Goal: Information Seeking & Learning: Understand process/instructions

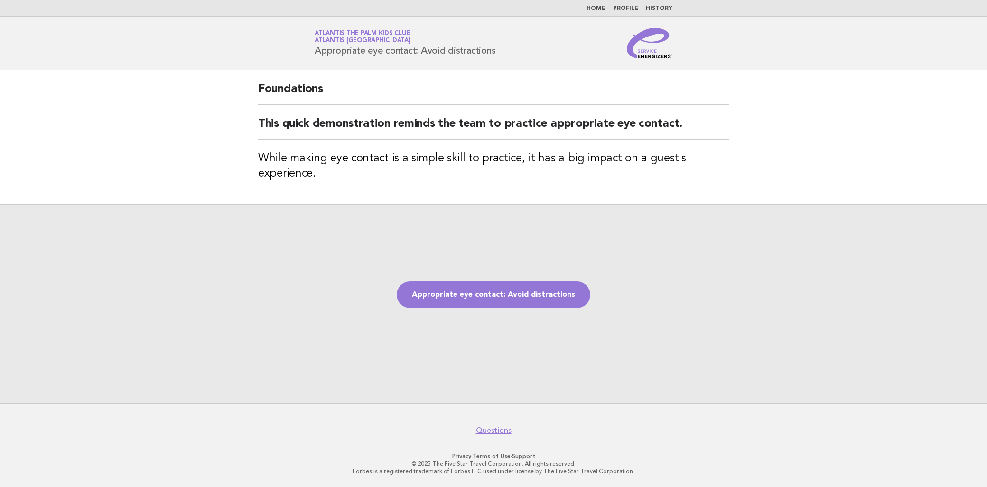
drag, startPoint x: 311, startPoint y: 48, endPoint x: 522, endPoint y: 51, distance: 210.8
click at [522, 51] on div "Service Energizers Atlantis The Palm Kids Club Atlantis Dubai Appropriate eye c…" at bounding box center [493, 43] width 385 height 30
copy h1 "Appropriate eye contact: Avoid distractions"
click at [348, 165] on h3 "While making eye contact is a simple skill to practice, it has a big impact on …" at bounding box center [493, 166] width 471 height 30
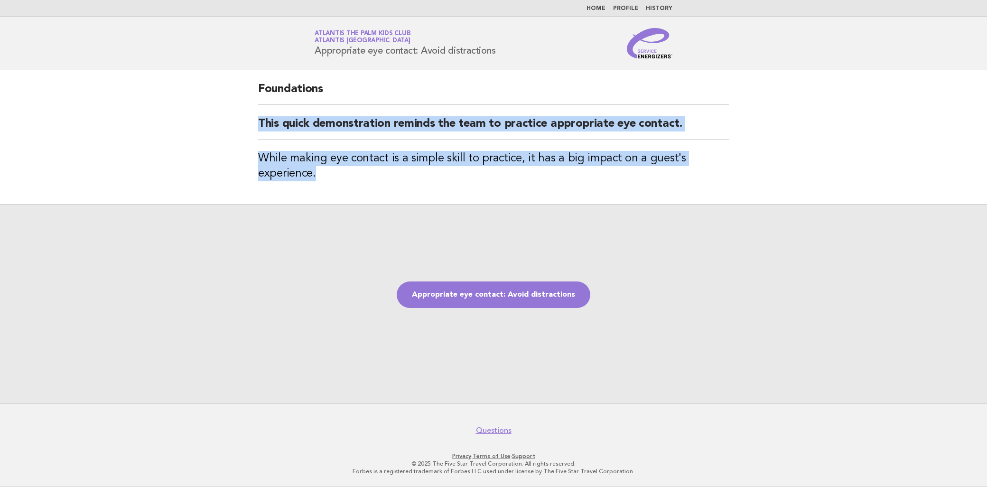
drag, startPoint x: 259, startPoint y: 122, endPoint x: 335, endPoint y: 175, distance: 92.7
click at [335, 175] on div "Foundations This quick demonstration reminds the team to practice appropriate e…" at bounding box center [494, 137] width 494 height 134
copy div "This quick demonstration reminds the team to practice appropriate eye contact. …"
click at [511, 285] on link "Appropriate eye contact: Avoid distractions" at bounding box center [494, 295] width 194 height 27
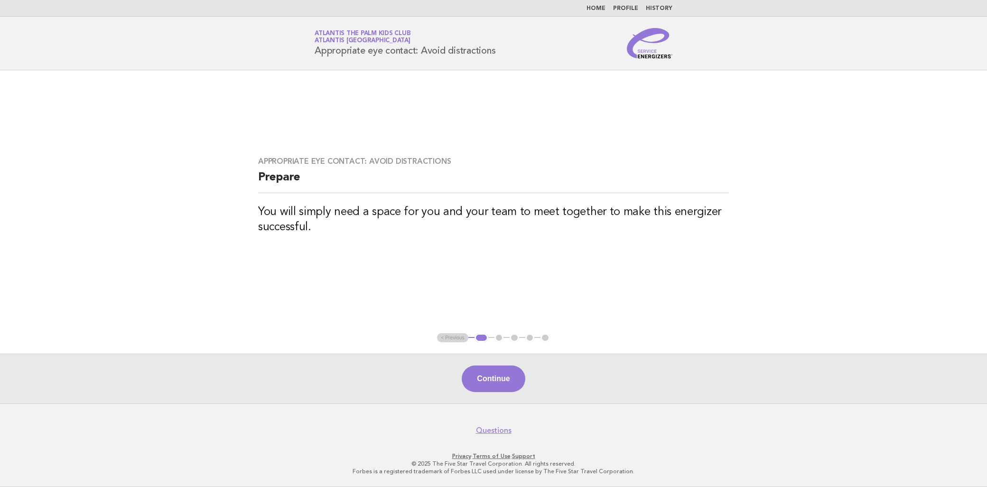
click at [489, 379] on button "Continue" at bounding box center [493, 379] width 63 height 27
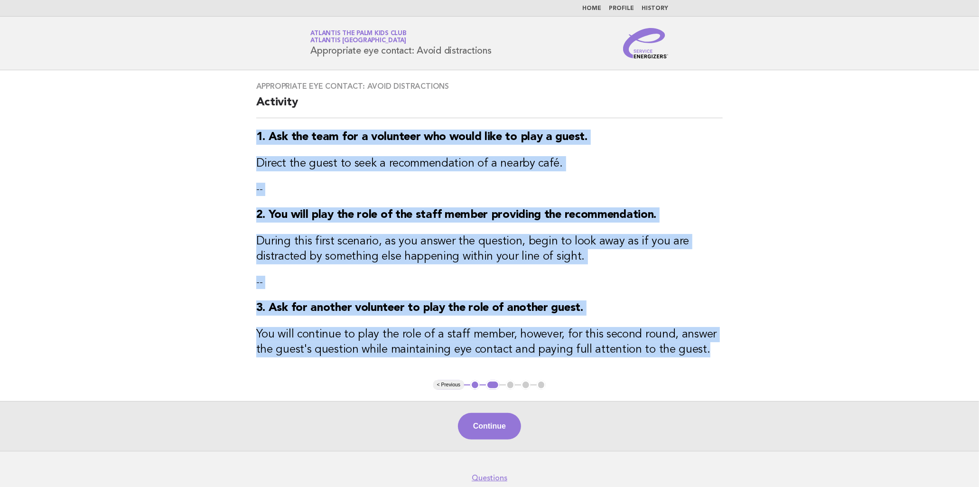
drag, startPoint x: 680, startPoint y: 353, endPoint x: 219, endPoint y: 124, distance: 515.1
click at [219, 124] on main "Appropriate eye contact: Avoid distractions Activity 1. Ask the team for a volu…" at bounding box center [489, 260] width 979 height 381
copy div "1. Ask the team for a volunteer who would like to play a guest. Direct the gues…"
click at [477, 428] on button "Continue" at bounding box center [489, 426] width 63 height 27
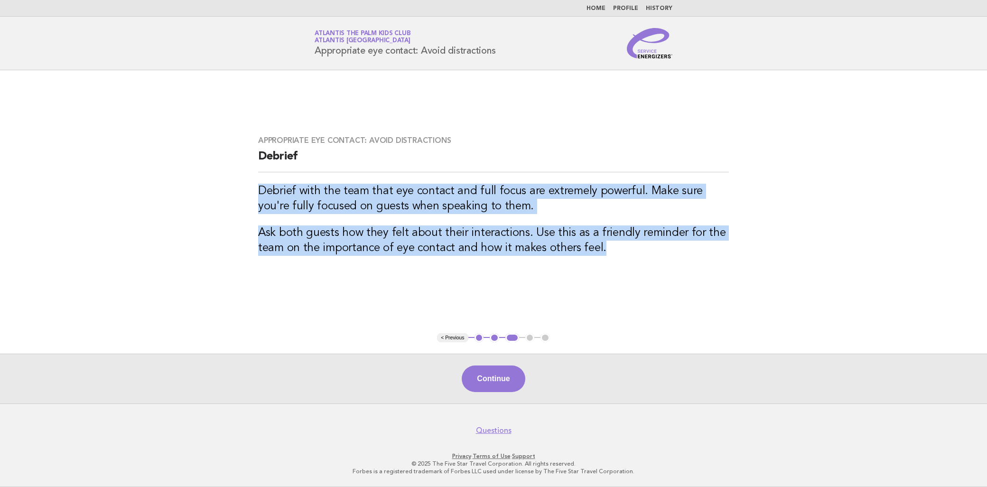
drag, startPoint x: 252, startPoint y: 187, endPoint x: 632, endPoint y: 253, distance: 386.4
click at [632, 253] on div "Appropriate eye contact: Avoid distractions Debrief Debrief with the team that …" at bounding box center [494, 201] width 494 height 154
copy div "Debrief with the team that eye contact and full focus are extremely powerful. M…"
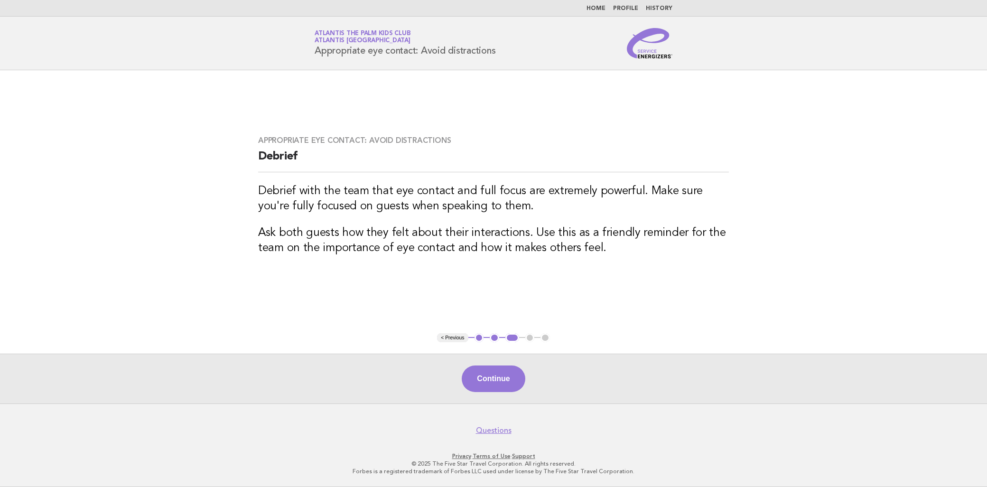
click at [505, 365] on div "Continue" at bounding box center [493, 379] width 987 height 50
click at [509, 382] on button "Continue" at bounding box center [493, 379] width 63 height 27
